Goal: Information Seeking & Learning: Learn about a topic

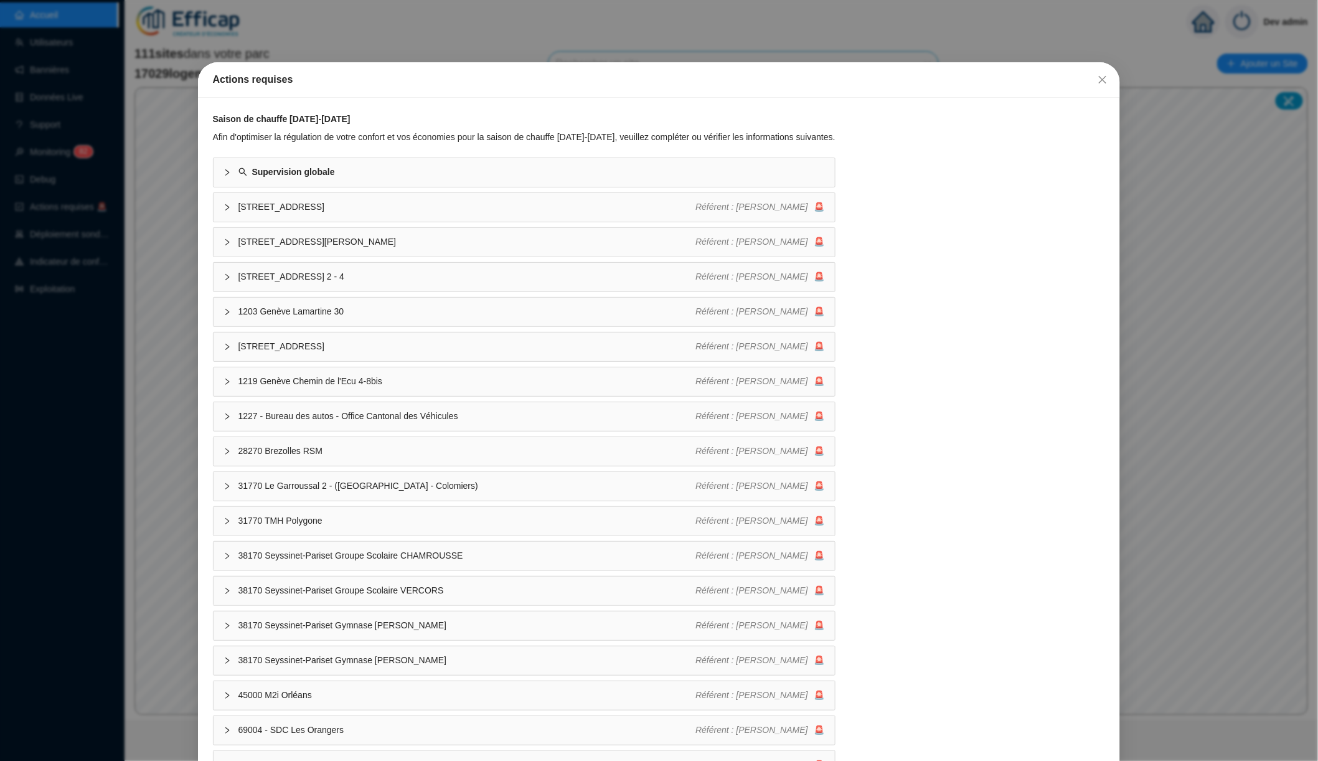
click at [168, 42] on div "Actions requises Saison de chauffe [DATE]-[DATE] Afin d'optimiser la régulation…" at bounding box center [659, 380] width 1318 height 761
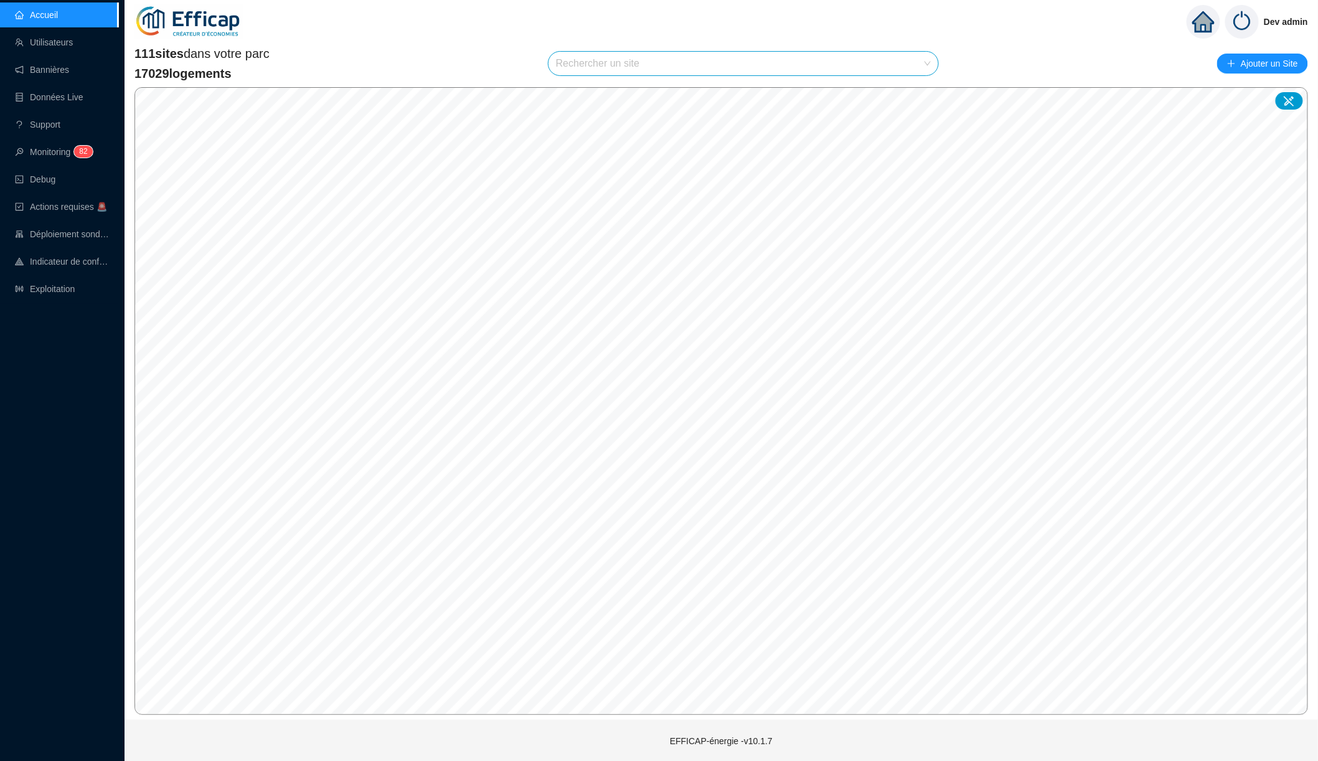
click at [571, 60] on input "search" at bounding box center [738, 64] width 364 height 24
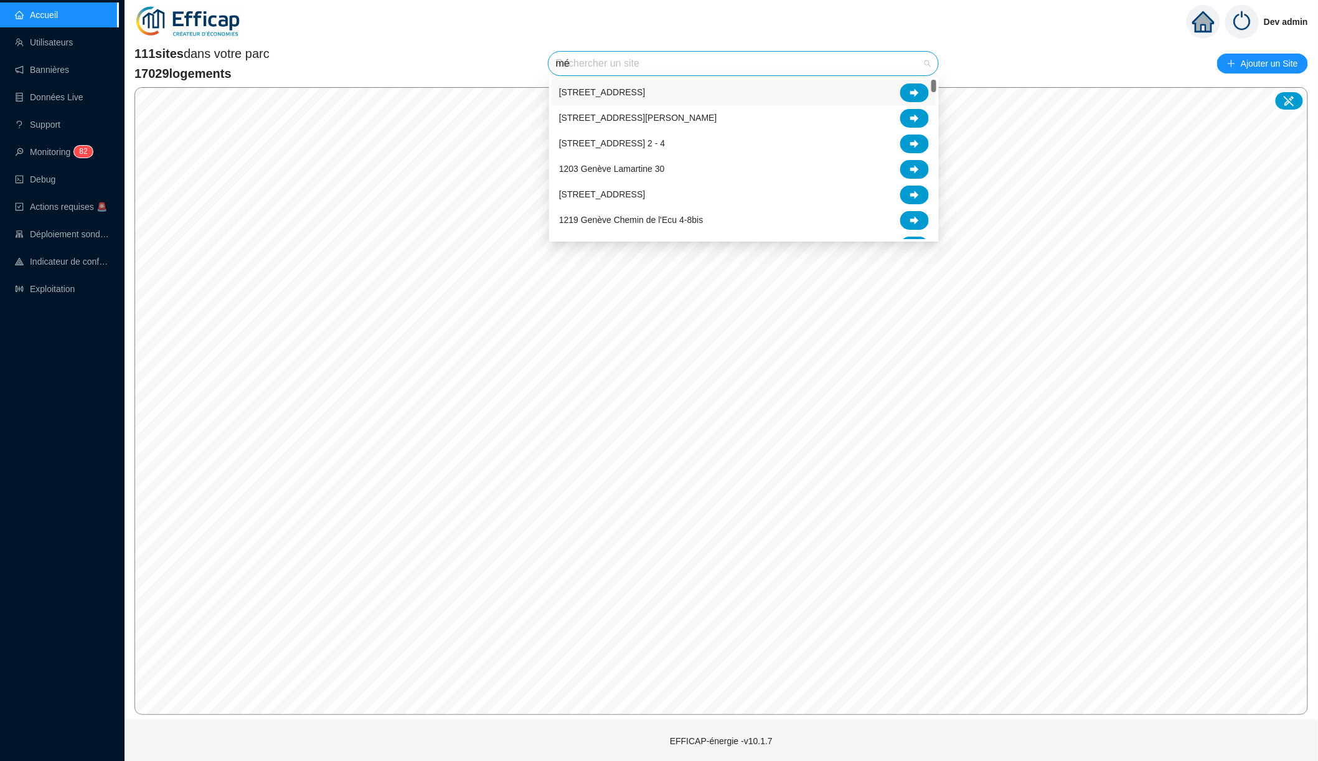
type input "mér"
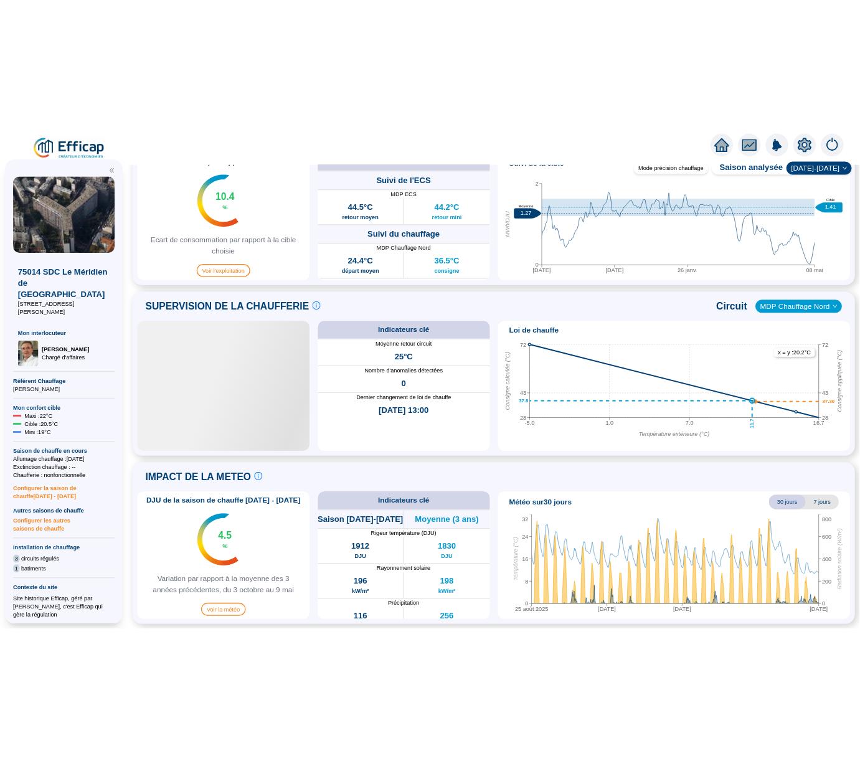
scroll to position [636, 0]
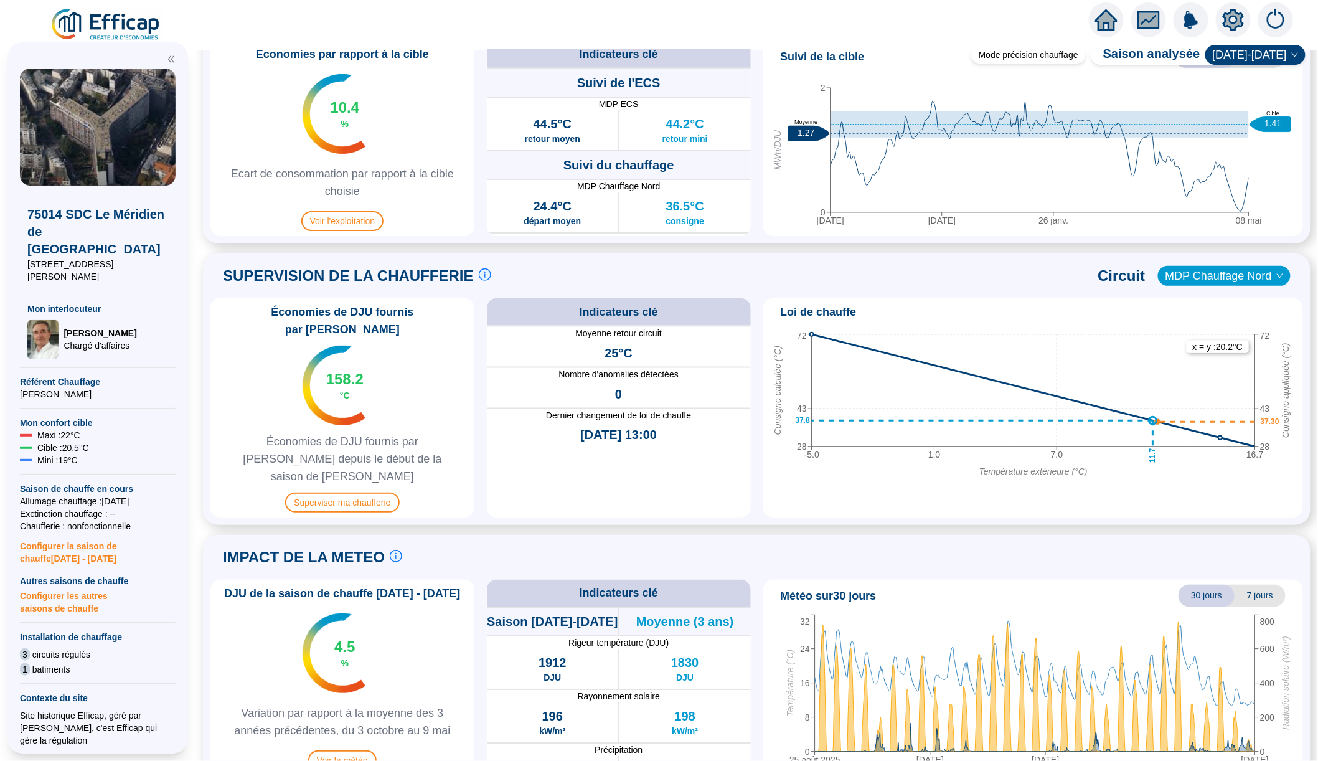
click at [277, 313] on span "Économies de DJU fournis par [PERSON_NAME]" at bounding box center [342, 320] width 254 height 35
drag, startPoint x: 277, startPoint y: 313, endPoint x: 438, endPoint y: 312, distance: 161.3
click at [439, 312] on span "Économies de DJU fournis par [PERSON_NAME]" at bounding box center [342, 320] width 254 height 35
click at [438, 312] on span "Économies de DJU fournis par [PERSON_NAME]" at bounding box center [342, 320] width 254 height 35
drag, startPoint x: 430, startPoint y: 311, endPoint x: 275, endPoint y: 313, distance: 155.7
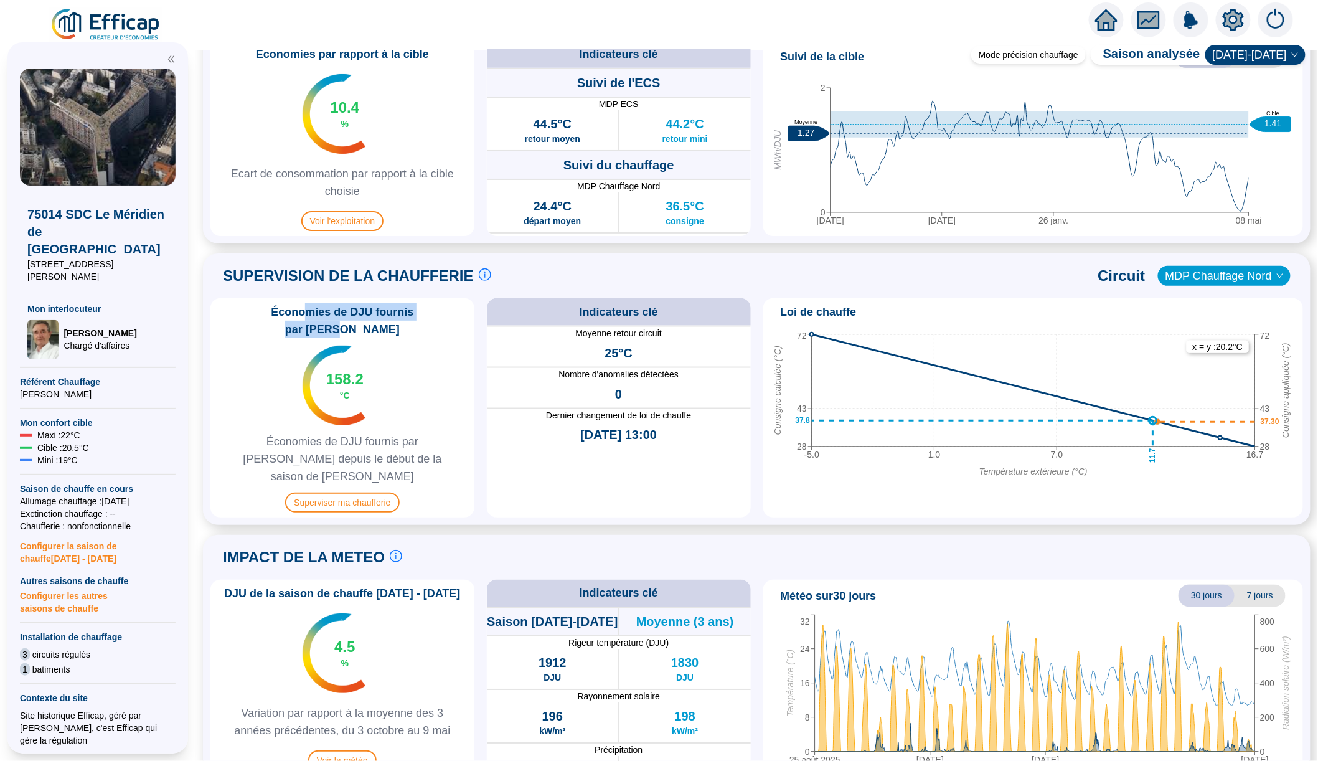
click at [275, 311] on span "Économies de DJU fournis par [PERSON_NAME]" at bounding box center [342, 320] width 254 height 35
click at [275, 313] on span "Économies de DJU fournis par [PERSON_NAME]" at bounding box center [342, 320] width 254 height 35
drag, startPoint x: 275, startPoint y: 313, endPoint x: 420, endPoint y: 317, distance: 145.2
click at [420, 317] on span "Économies de DJU fournis par [PERSON_NAME]" at bounding box center [342, 320] width 254 height 35
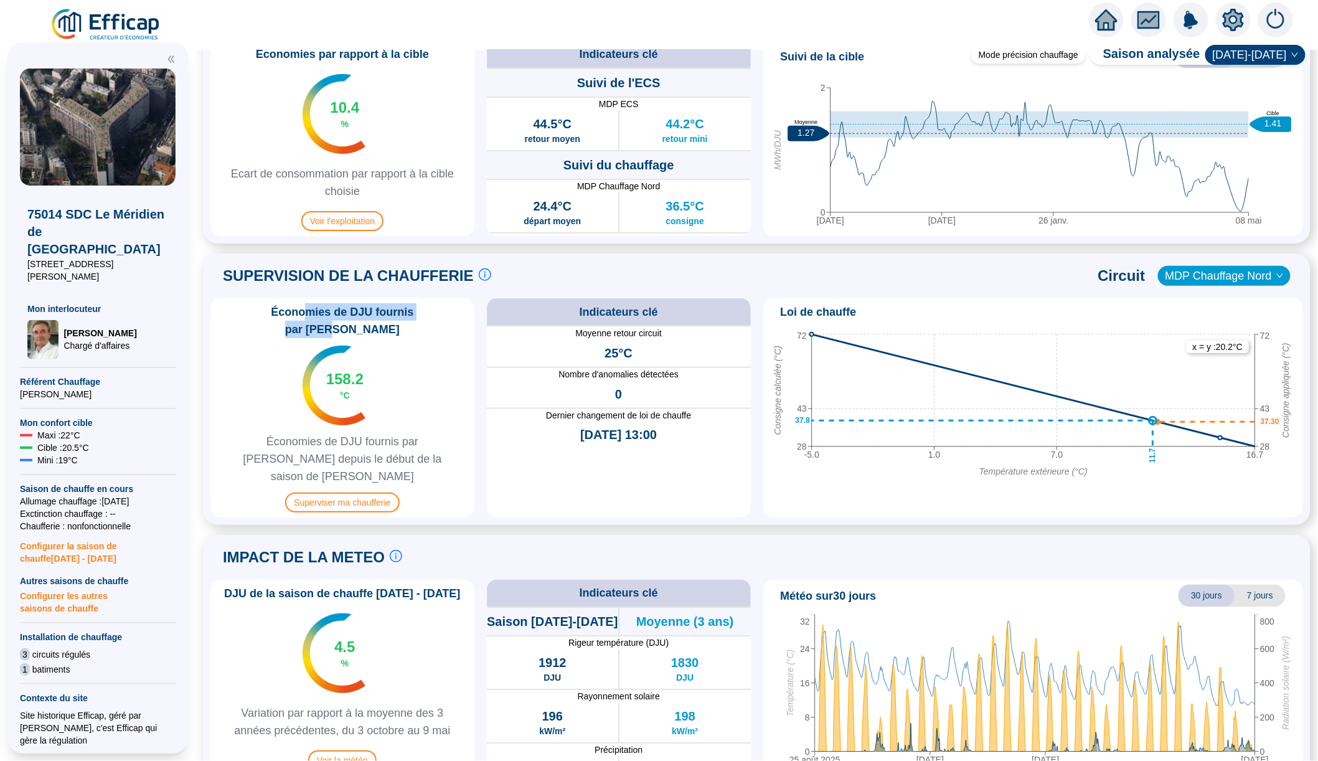
drag, startPoint x: 424, startPoint y: 313, endPoint x: 271, endPoint y: 314, distance: 153.2
click at [271, 314] on span "Économies de DJU fournis par [PERSON_NAME]" at bounding box center [342, 320] width 254 height 35
drag, startPoint x: 266, startPoint y: 313, endPoint x: 277, endPoint y: 314, distance: 10.7
click at [277, 314] on span "Économies de DJU fournis par [PERSON_NAME]" at bounding box center [342, 320] width 254 height 35
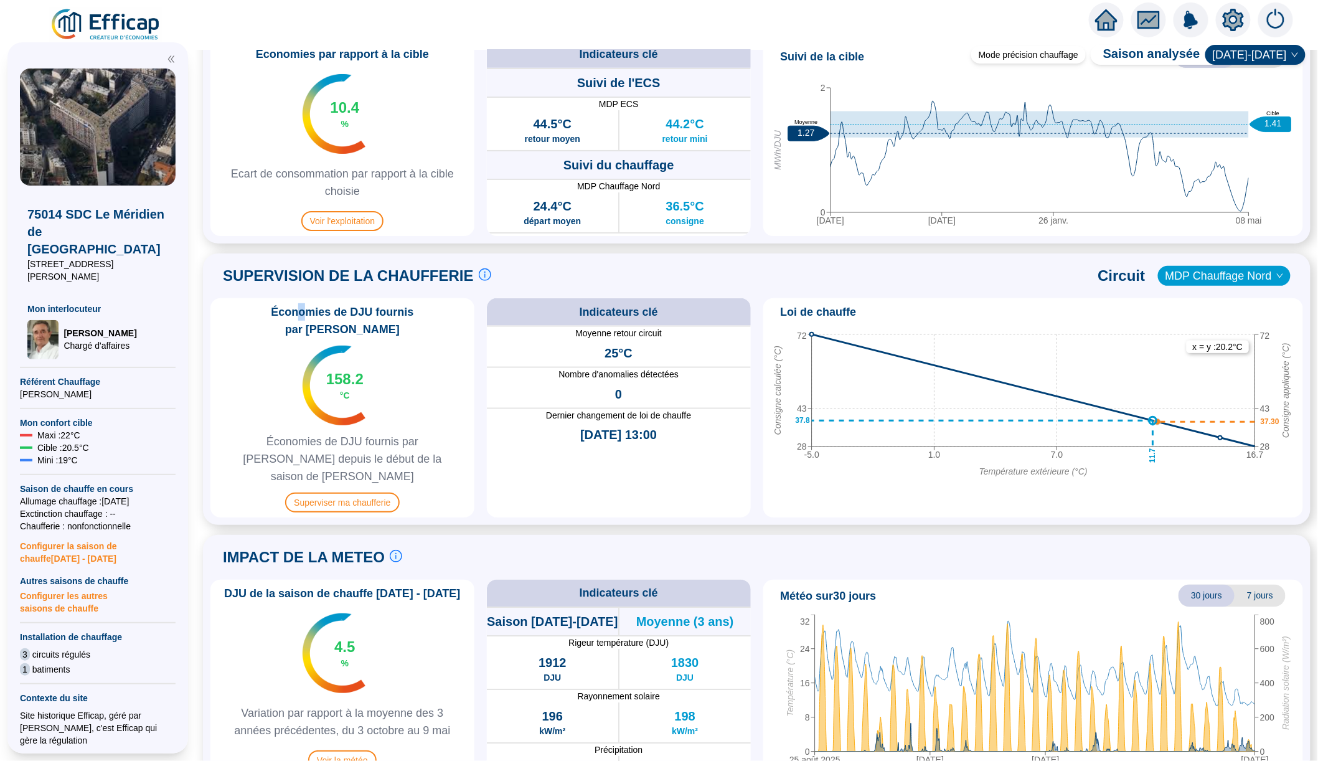
click at [277, 314] on span "Économies de DJU fournis par [PERSON_NAME]" at bounding box center [342, 320] width 254 height 35
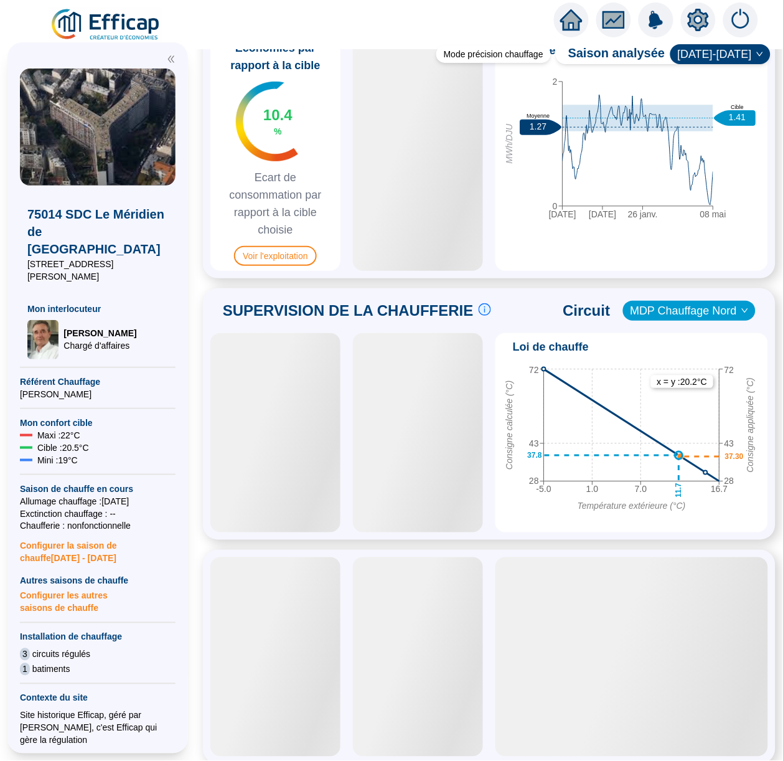
scroll to position [733, 0]
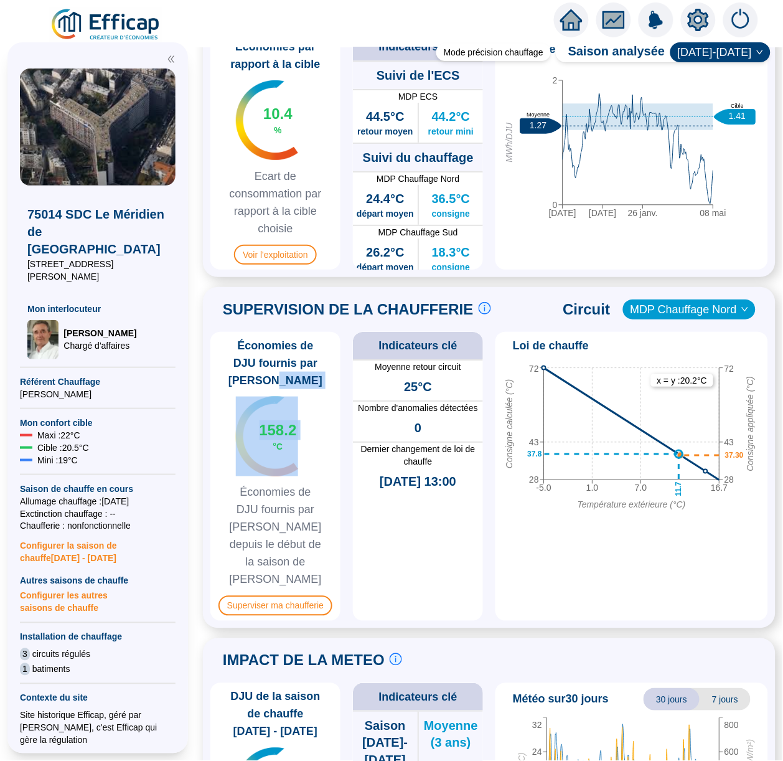
drag, startPoint x: 272, startPoint y: 413, endPoint x: 273, endPoint y: 362, distance: 50.5
click at [273, 362] on div "Économies de DJU fournis par Efficap 158.2 °C Économies de DJU fournis par Effi…" at bounding box center [276, 476] width 130 height 289
click at [262, 420] on span "158.2" at bounding box center [277, 430] width 37 height 20
drag, startPoint x: 289, startPoint y: 416, endPoint x: 291, endPoint y: 380, distance: 36.2
click at [291, 397] on div "158.2 °C" at bounding box center [276, 437] width 80 height 80
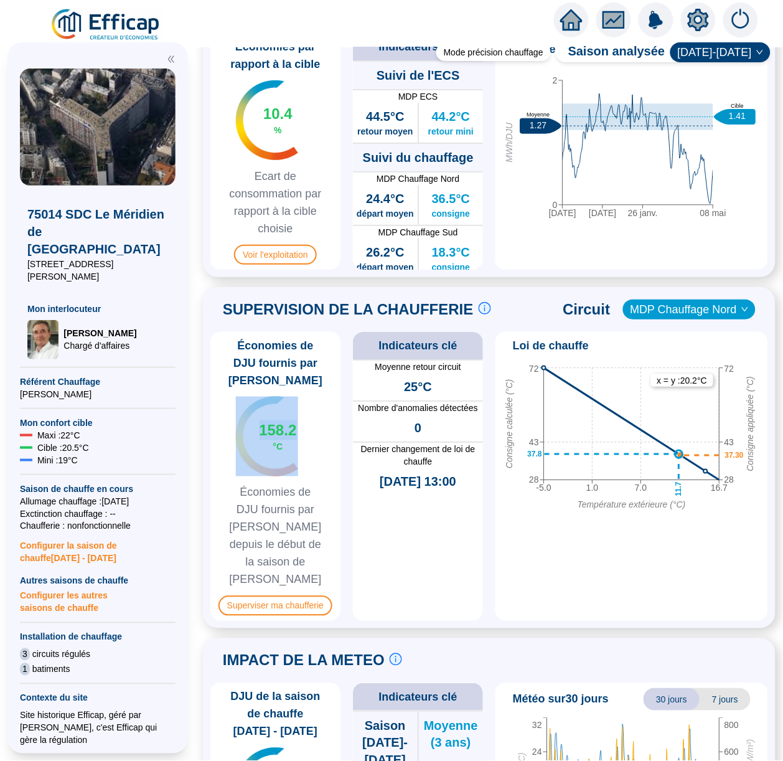
click at [291, 397] on img at bounding box center [267, 437] width 63 height 80
click at [286, 422] on div "158.2 °C" at bounding box center [277, 436] width 37 height 32
drag, startPoint x: 285, startPoint y: 420, endPoint x: 258, endPoint y: 397, distance: 35.3
click at [259, 420] on div "158.2 °C" at bounding box center [277, 436] width 37 height 32
click at [259, 420] on span "158.2" at bounding box center [277, 430] width 37 height 20
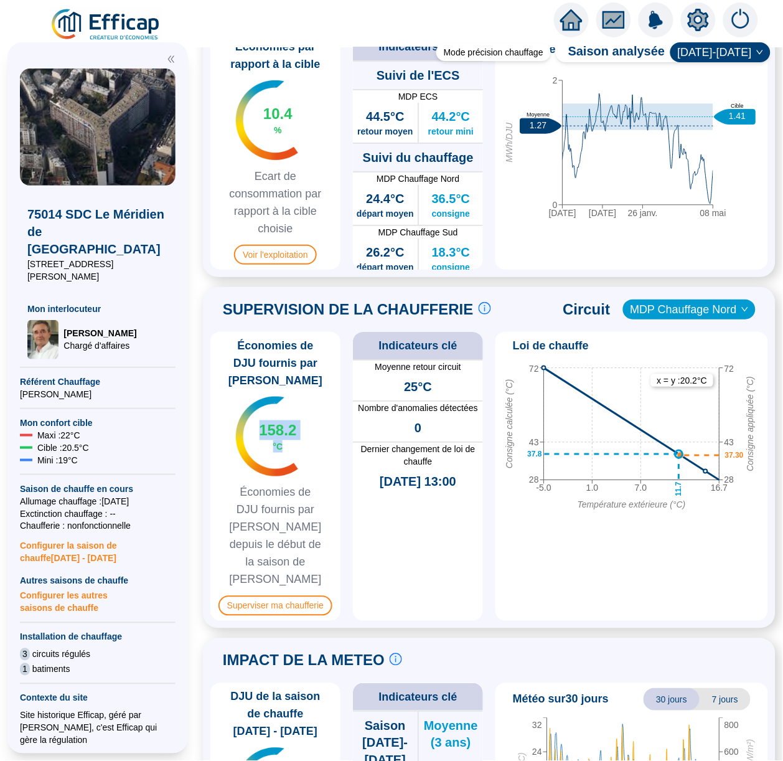
drag, startPoint x: 260, startPoint y: 400, endPoint x: 284, endPoint y: 418, distance: 29.8
click at [284, 420] on div "158.2 °C" at bounding box center [277, 436] width 37 height 32
drag, startPoint x: 261, startPoint y: 397, endPoint x: 283, endPoint y: 416, distance: 28.7
click at [283, 420] on div "158.2 °C" at bounding box center [277, 436] width 37 height 32
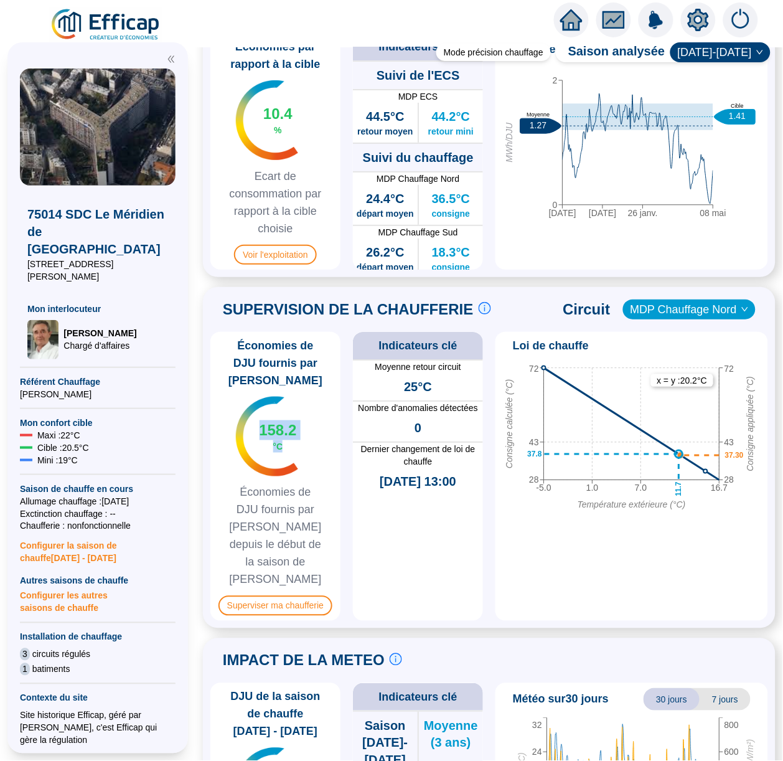
click at [283, 440] on span "°C" at bounding box center [278, 446] width 10 height 12
drag, startPoint x: 283, startPoint y: 416, endPoint x: 258, endPoint y: 404, distance: 27.3
click at [259, 420] on div "158.2 °C" at bounding box center [277, 436] width 37 height 32
click at [259, 420] on span "158.2" at bounding box center [277, 430] width 37 height 20
drag, startPoint x: 257, startPoint y: 400, endPoint x: 281, endPoint y: 413, distance: 27.6
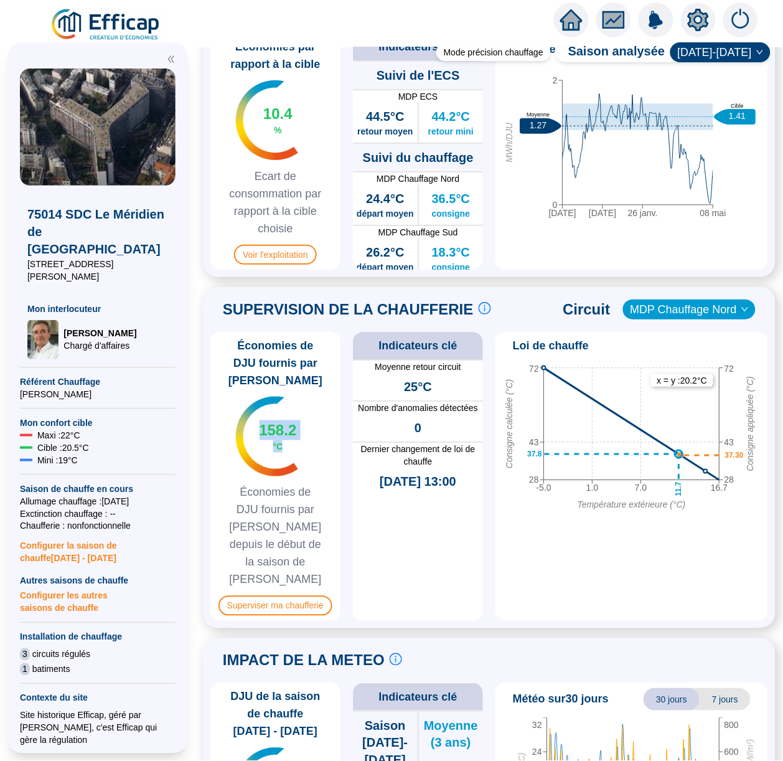
click at [281, 420] on div "158.2 °C" at bounding box center [277, 436] width 37 height 32
click at [281, 440] on span "°C" at bounding box center [278, 446] width 10 height 12
click at [196, 391] on div "Mode précision chauffage Saison analysée 2024-2025 PILOTAGE DU CONFORT Le pilot…" at bounding box center [490, 404] width 588 height 714
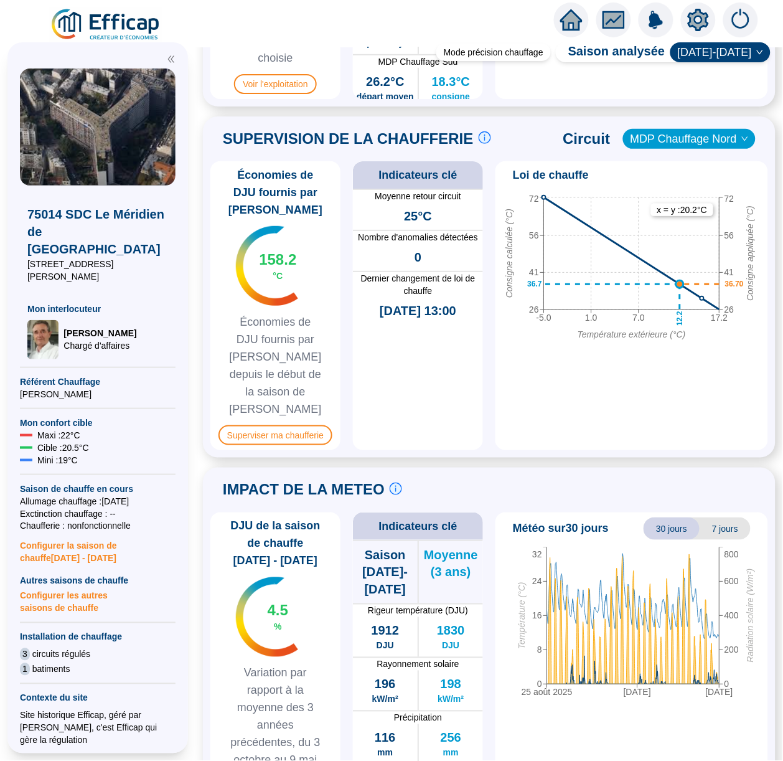
scroll to position [903, 0]
click at [680, 130] on span "MDP Chauffage Nord" at bounding box center [690, 139] width 118 height 19
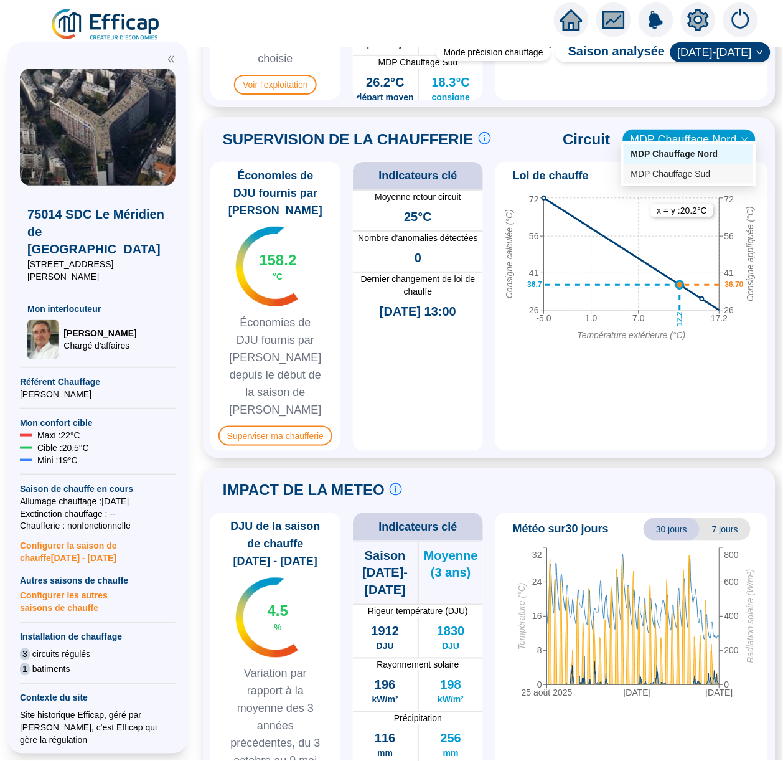
click at [675, 171] on div "MDP Chauffage Sud" at bounding box center [689, 174] width 115 height 13
